Goal: Task Accomplishment & Management: Complete application form

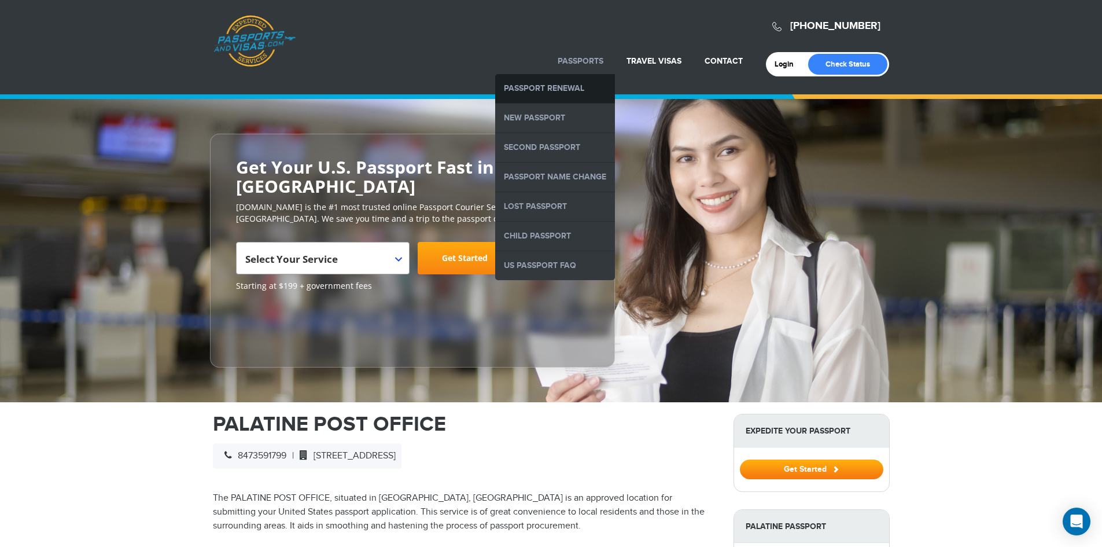
click at [545, 89] on link "Passport Renewal" at bounding box center [555, 88] width 120 height 29
